Goal: Information Seeking & Learning: Check status

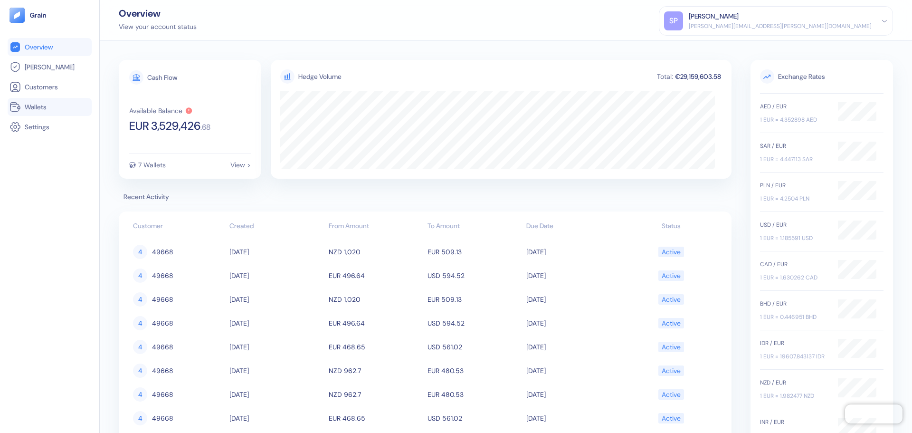
click at [33, 101] on link "Wallets" at bounding box center [50, 106] width 80 height 11
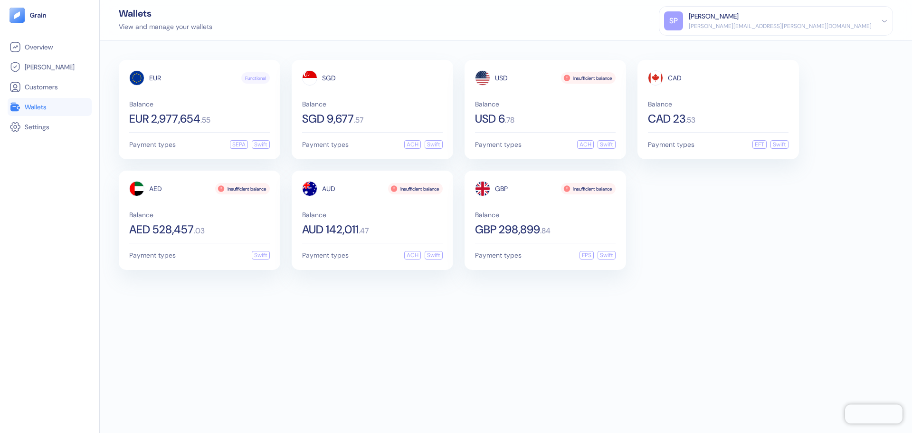
click at [178, 30] on div "View and manage your wallets" at bounding box center [166, 27] width 94 height 10
click at [210, 18] on div "Wallets" at bounding box center [166, 14] width 94 height 10
click at [550, 87] on div "USD Insufficient balance Balance USD 6 . 78" at bounding box center [545, 97] width 141 height 54
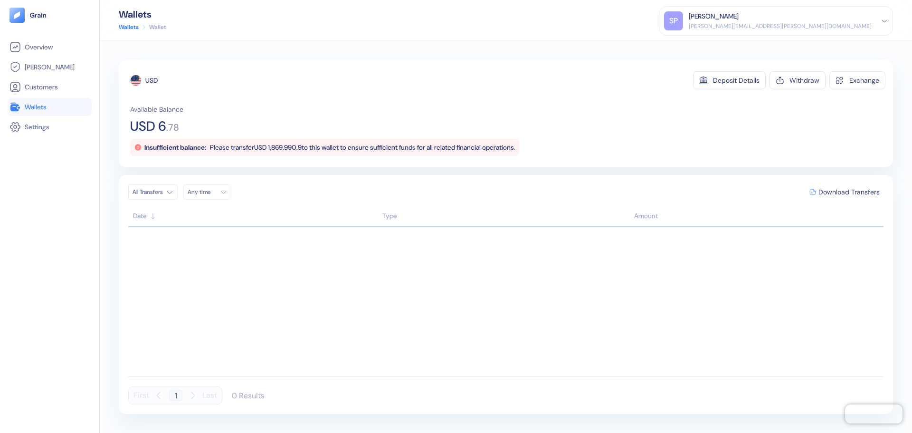
click at [294, 149] on span "Please transfer USD 1,869,990.9 to this wallet to ensure sufficient funds for a…" at bounding box center [363, 147] width 306 height 9
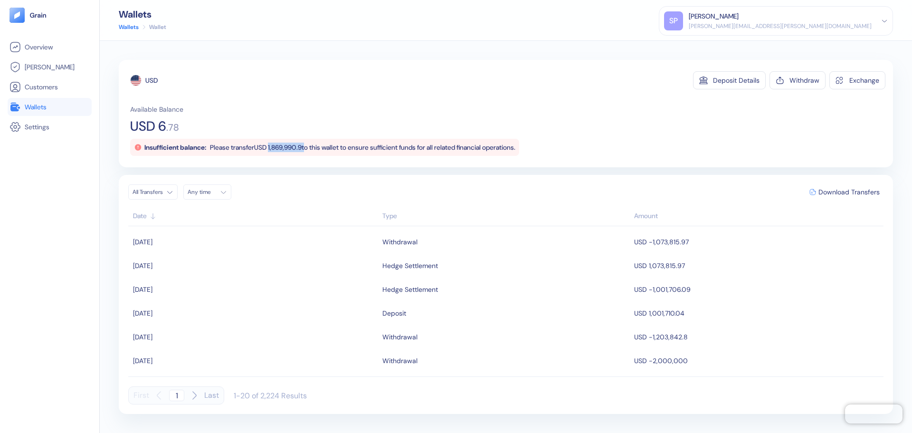
click at [294, 149] on span "Please transfer USD 1,869,990.9 to this wallet to ensure sufficient funds for a…" at bounding box center [363, 147] width 306 height 9
click at [385, 103] on div "USD Deposit Details Withdraw Exchange Available Balance USD 6 . 78 Insufficient…" at bounding box center [507, 113] width 755 height 85
click at [55, 97] on ul "Overview [PERSON_NAME] Customers Wallets Settings" at bounding box center [50, 87] width 84 height 98
click at [49, 105] on link "Wallets" at bounding box center [50, 106] width 80 height 11
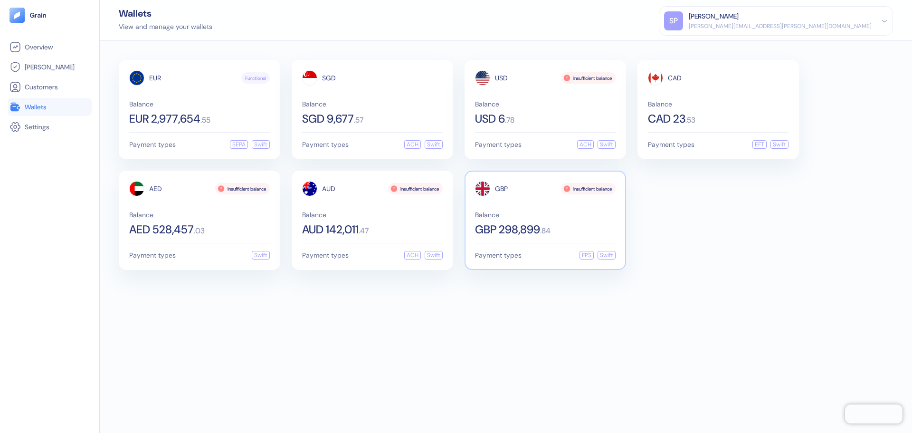
click at [521, 208] on div "GBP Insufficient balance Balance GBP 298,899 . 84" at bounding box center [545, 208] width 141 height 54
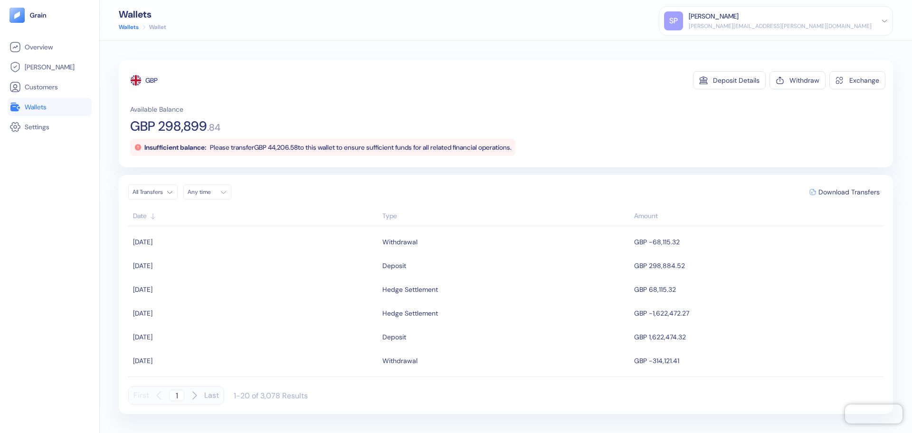
click at [65, 111] on link "Wallets" at bounding box center [50, 106] width 80 height 11
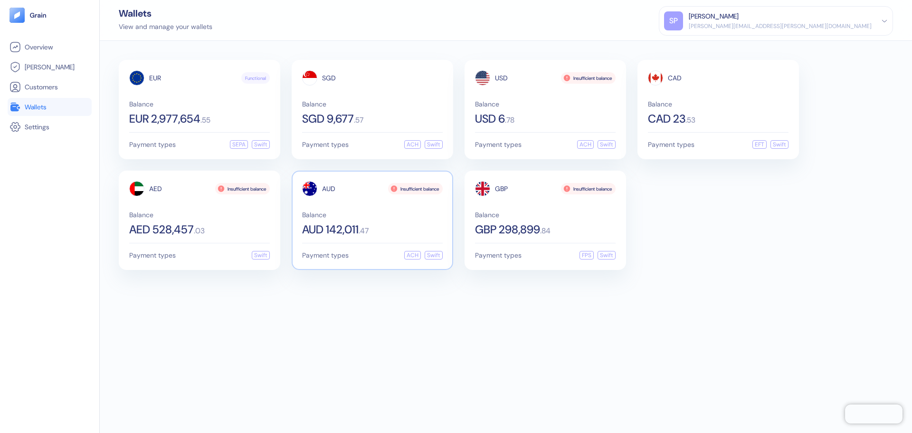
click at [396, 228] on div "AUD 142,011 . 47" at bounding box center [372, 229] width 141 height 11
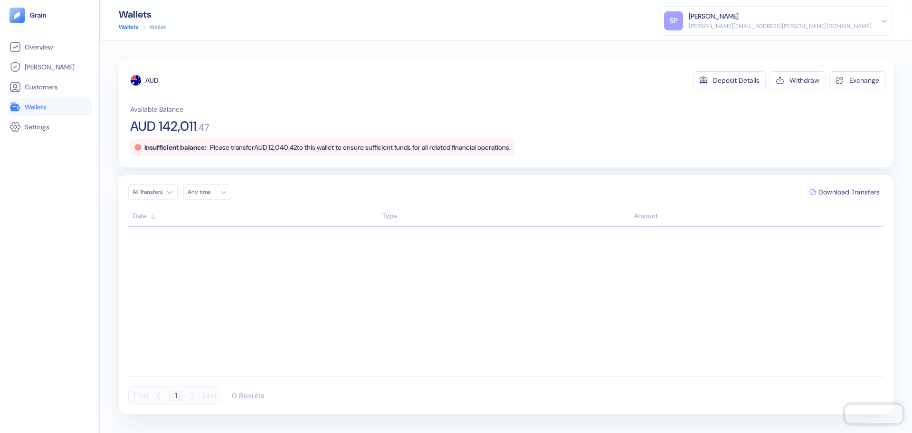
click at [295, 145] on span "Please transfer AUD 12,040.42 to this wallet to ensure sufficient funds for all…" at bounding box center [360, 147] width 301 height 9
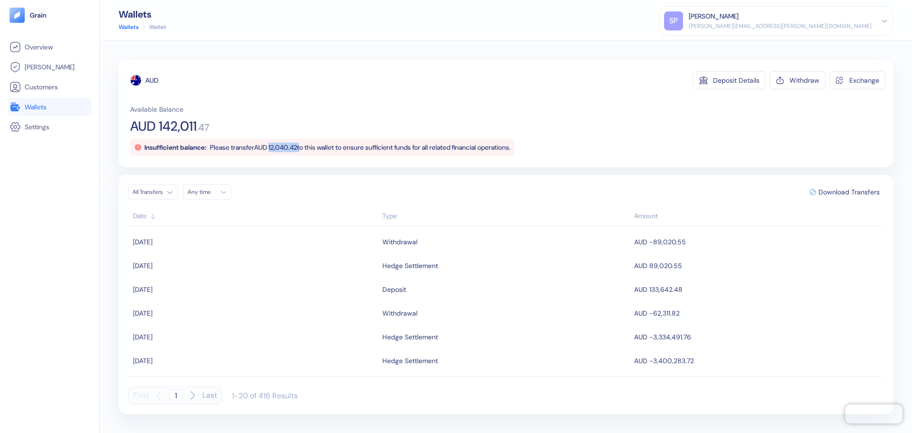
click at [295, 145] on span "Please transfer AUD 12,040.42 to this wallet to ensure sufficient funds for all…" at bounding box center [360, 147] width 301 height 9
click at [46, 105] on span "Wallets" at bounding box center [36, 107] width 22 height 10
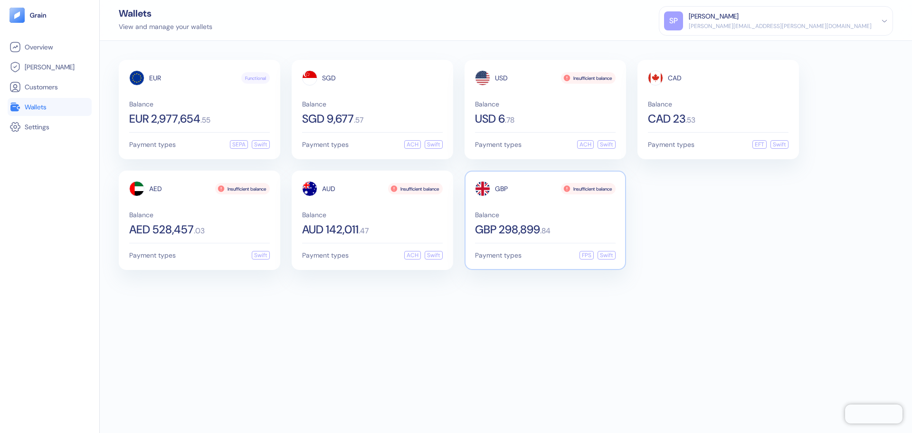
click at [510, 200] on div "GBP Insufficient balance Balance GBP 298,899 . 84" at bounding box center [545, 208] width 141 height 54
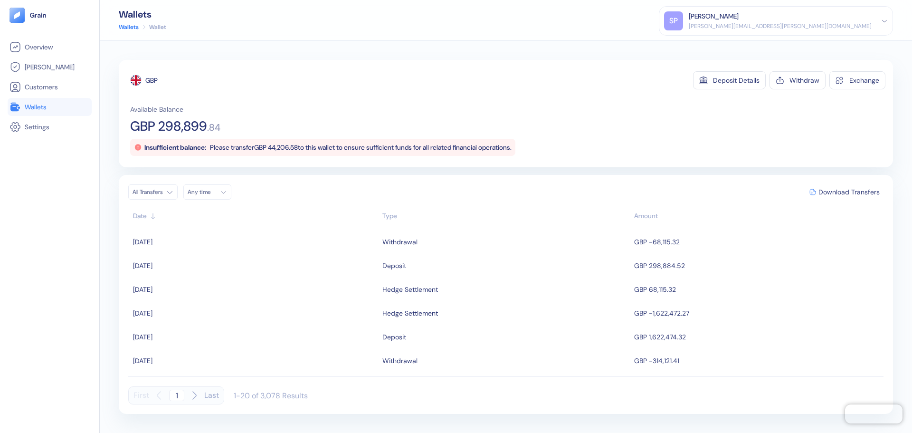
click at [300, 147] on span "Please transfer GBP 44,206.58 to this wallet to ensure sufficient funds for all…" at bounding box center [361, 147] width 302 height 9
click at [69, 106] on link "Wallets" at bounding box center [50, 106] width 80 height 11
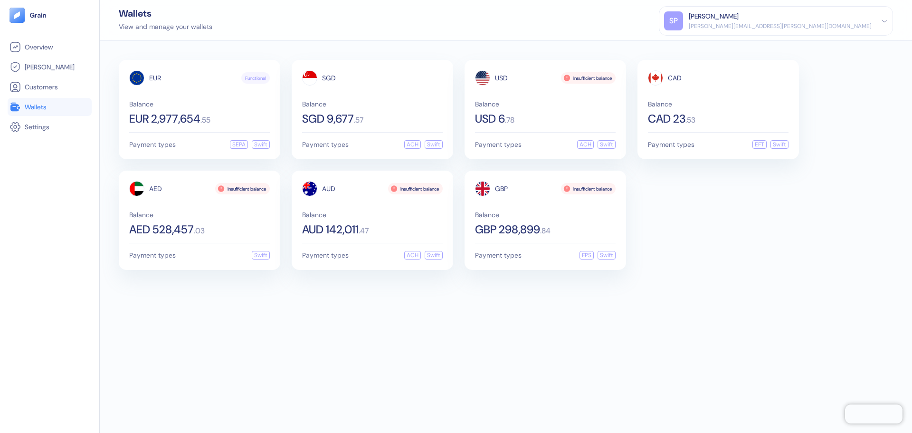
click at [659, 361] on div "EUR Functional Balance EUR 2,977,654 . 55 Payment types SEPA Swift SGD Balance …" at bounding box center [506, 237] width 812 height 392
